Goal: Information Seeking & Learning: Find specific page/section

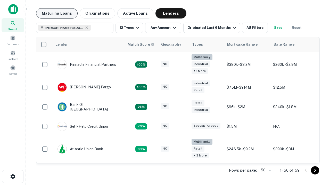
click at [57, 13] on button "Maturing Loans" at bounding box center [56, 13] width 41 height 10
